Goal: Feedback & Contribution: Submit feedback/report problem

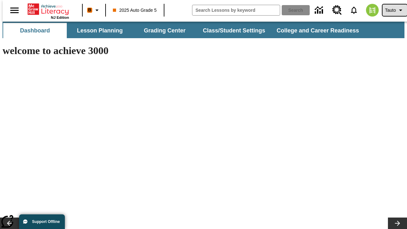
click at [392, 10] on span "Tauto" at bounding box center [390, 10] width 11 height 7
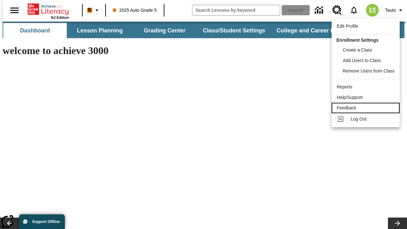
click at [367, 108] on div "Feedback" at bounding box center [366, 108] width 58 height 7
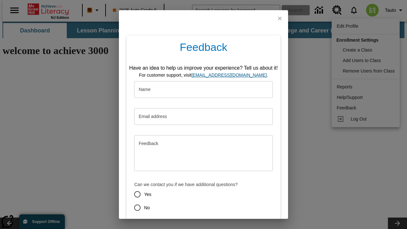
click at [170, 225] on button "Submit" at bounding box center [174, 231] width 25 height 12
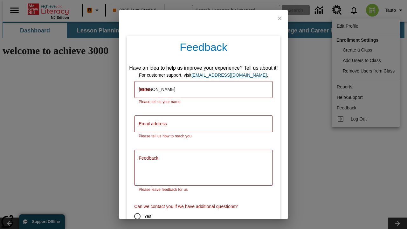
type input "[PERSON_NAME]"
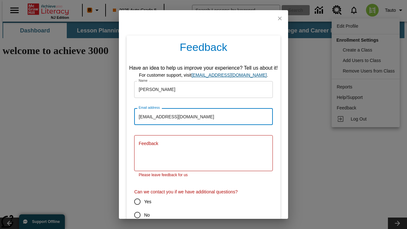
type input "[EMAIL_ADDRESS][DOMAIN_NAME]"
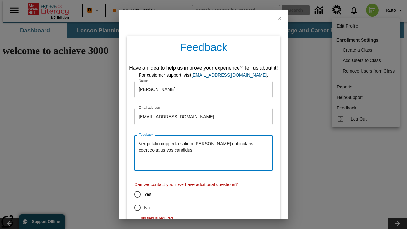
type textarea "Vergo talio cuppedia solium [PERSON_NAME] cubicularis coerceo talus vos candidu…"
click at [133, 208] on input "No" at bounding box center [137, 207] width 13 height 13
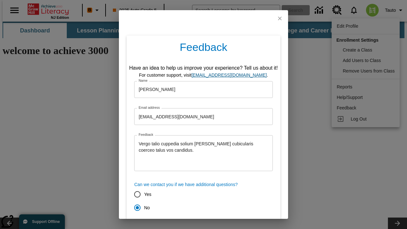
click at [170, 225] on button "Submit" at bounding box center [174, 231] width 25 height 12
radio input "false"
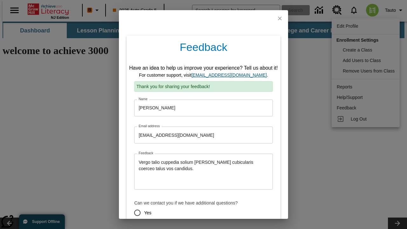
scroll to position [31, 0]
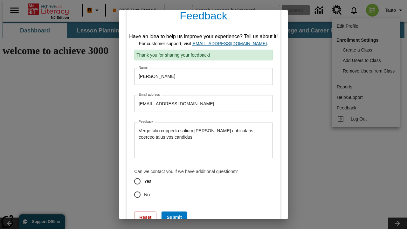
click at [231, 44] on link "[EMAIL_ADDRESS][DOMAIN_NAME]" at bounding box center [228, 43] width 75 height 5
